Goal: Information Seeking & Learning: Learn about a topic

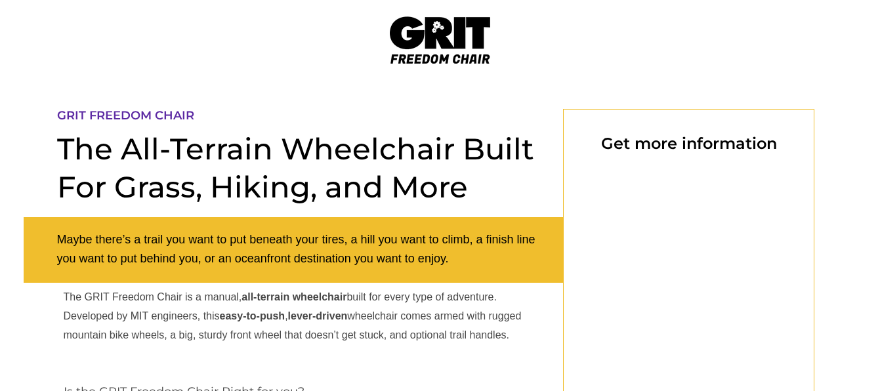
select select "US"
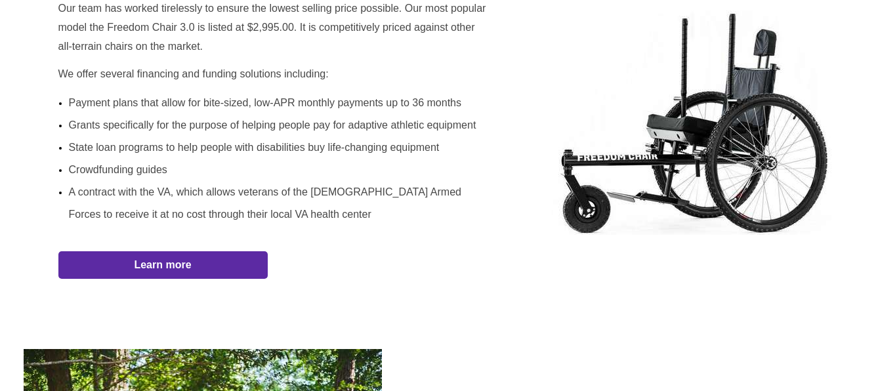
scroll to position [759, 0]
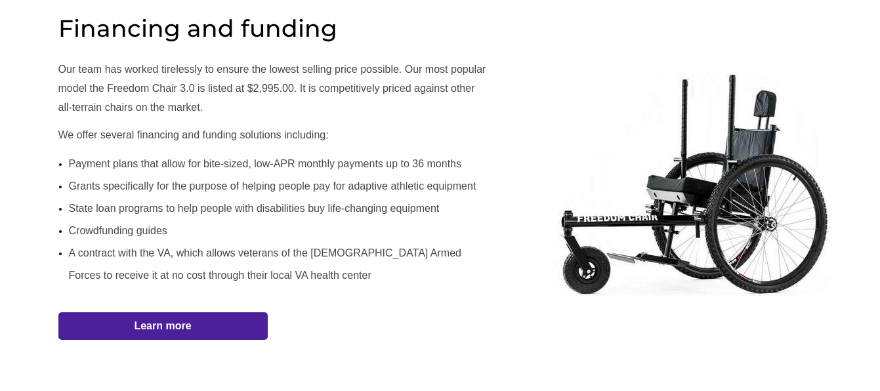
click at [213, 320] on span "Learn more" at bounding box center [162, 326] width 209 height 12
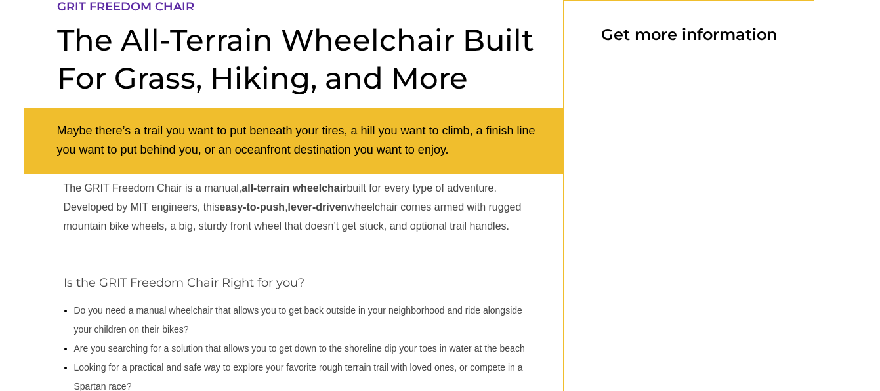
select select "US"
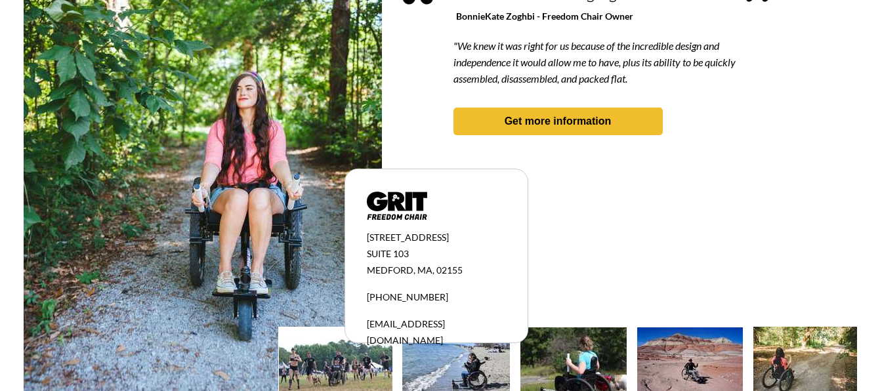
scroll to position [1315, 0]
